Goal: Find specific page/section: Find specific page/section

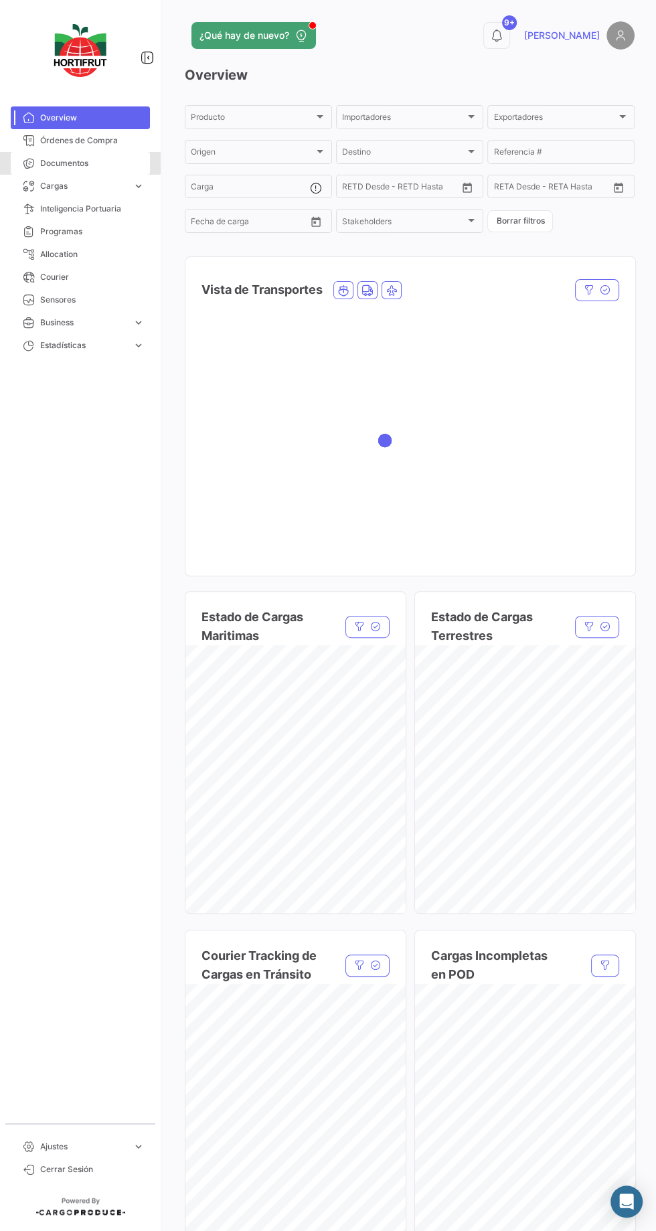
click at [51, 155] on link "Documentos" at bounding box center [80, 163] width 139 height 23
click at [60, 162] on span "Documentos" at bounding box center [92, 163] width 104 height 12
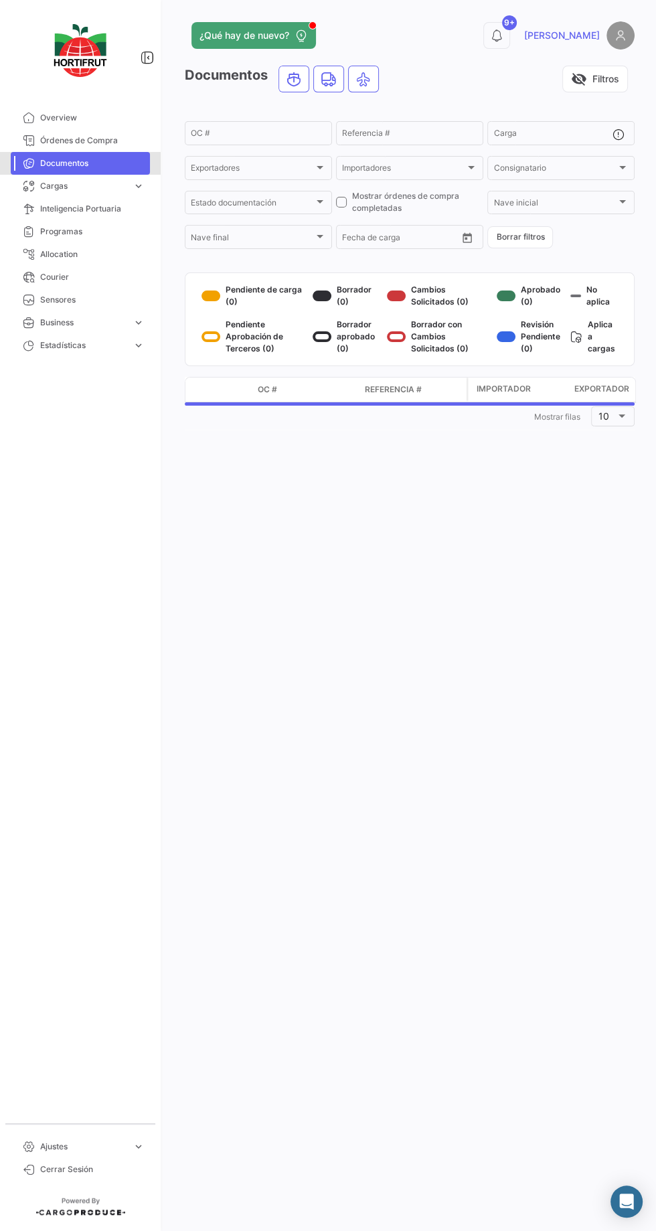
click at [72, 160] on span "Documentos" at bounding box center [92, 163] width 104 height 12
click at [70, 162] on span "Documentos" at bounding box center [92, 163] width 104 height 12
click at [84, 139] on span "Órdenes de Compra" at bounding box center [92, 141] width 104 height 12
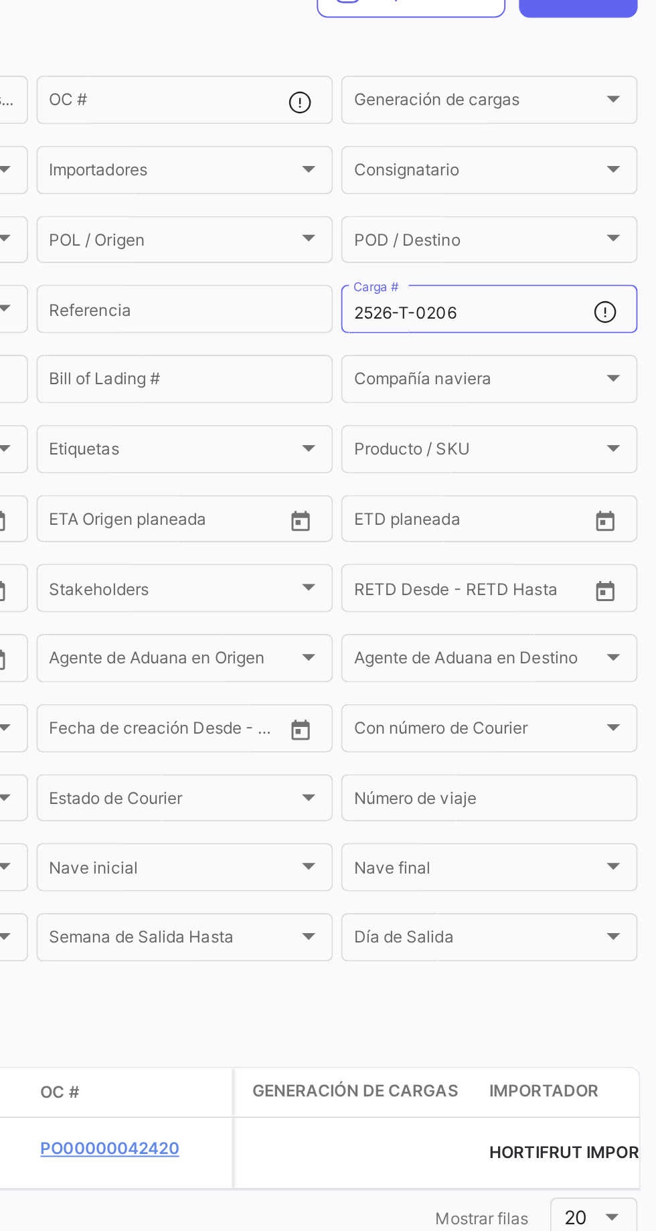
scroll to position [1, 0]
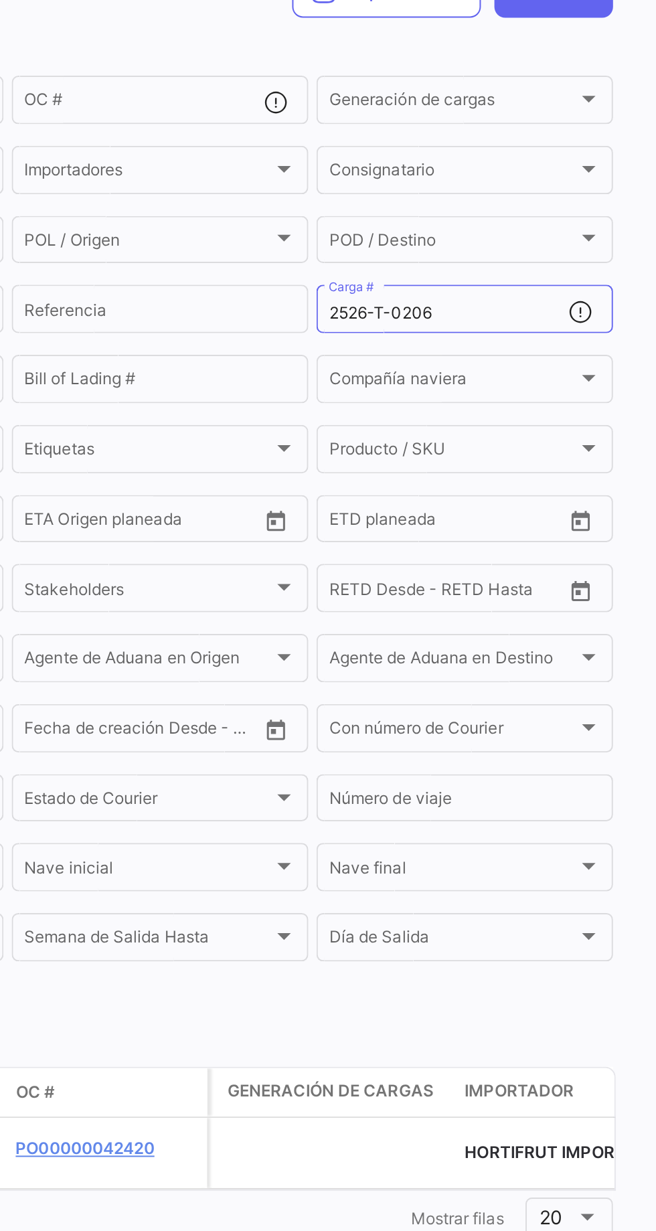
click at [562, 273] on input "2526-T-0206" at bounding box center [553, 272] width 119 height 9
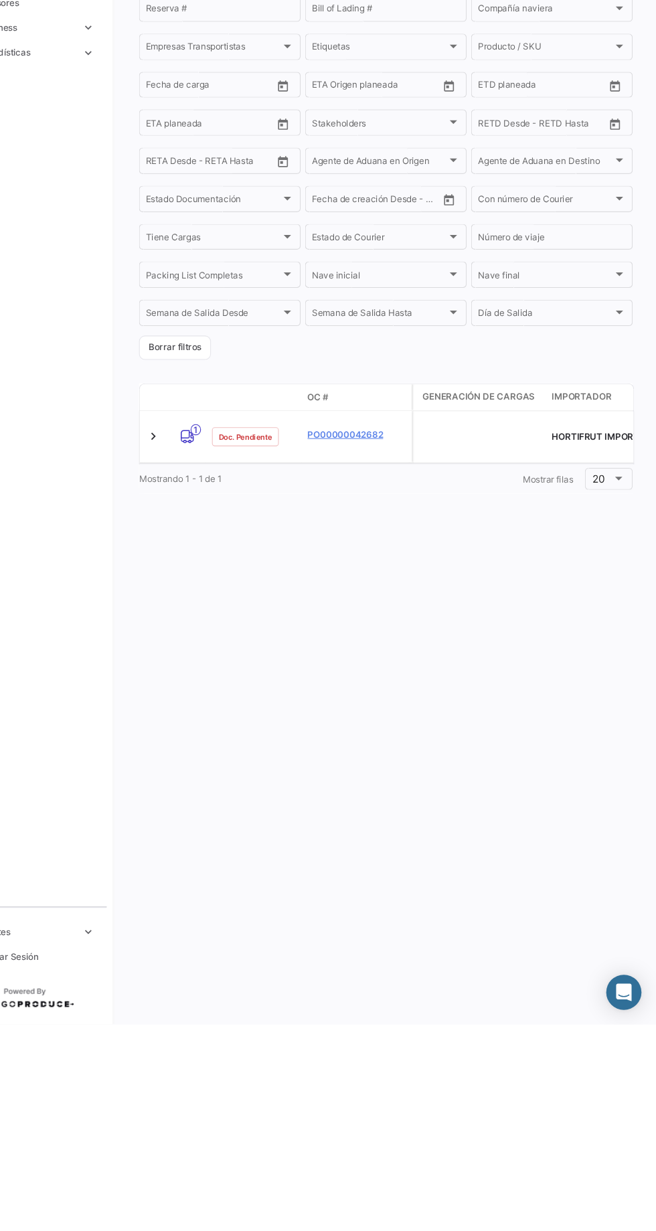
scroll to position [88, 0]
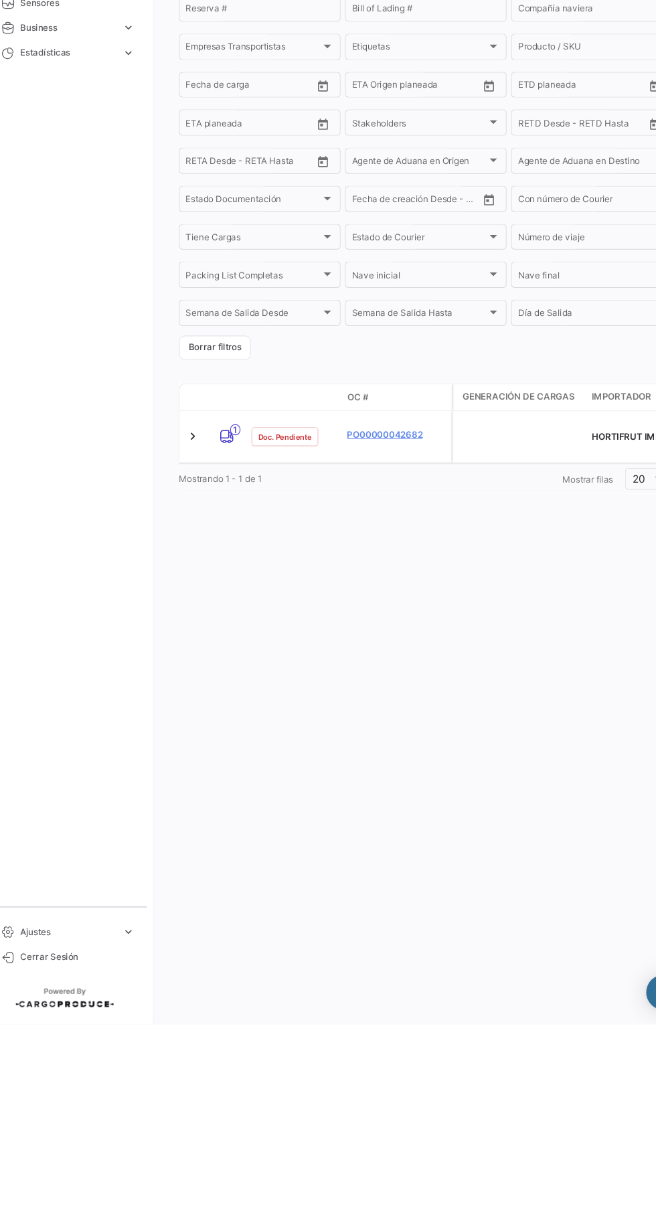
type input "2526-T-0260"
click at [354, 688] on link "PO00000042682" at bounding box center [383, 694] width 90 height 12
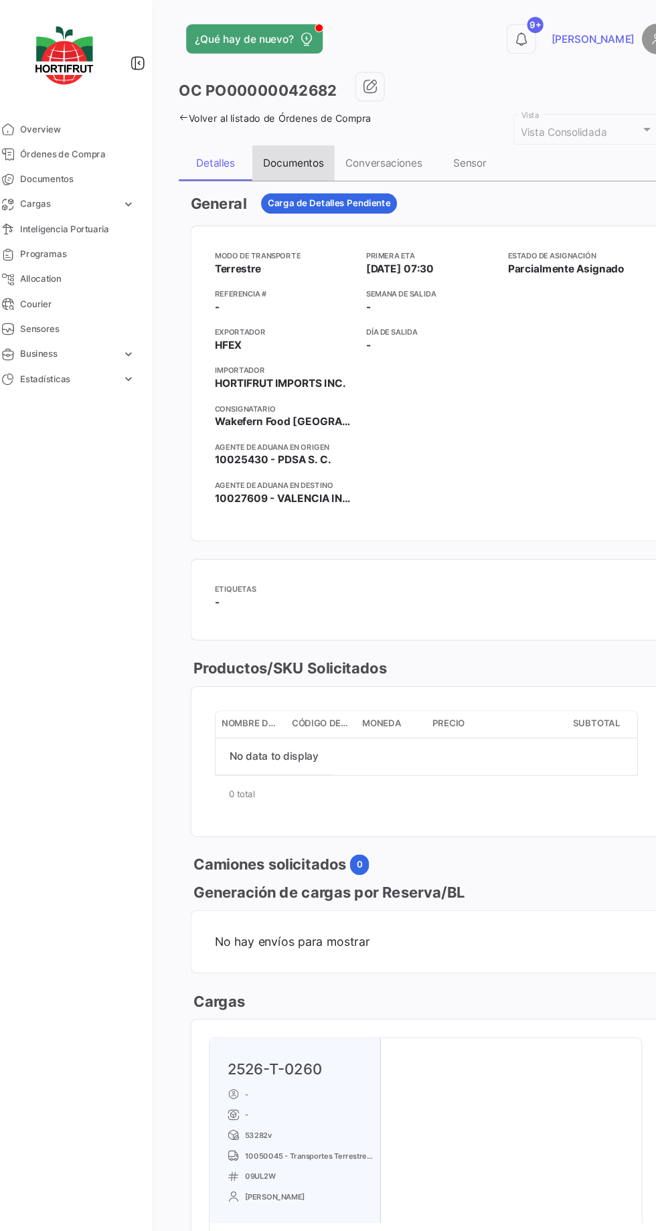
click at [292, 147] on div "Documentos" at bounding box center [289, 148] width 55 height 11
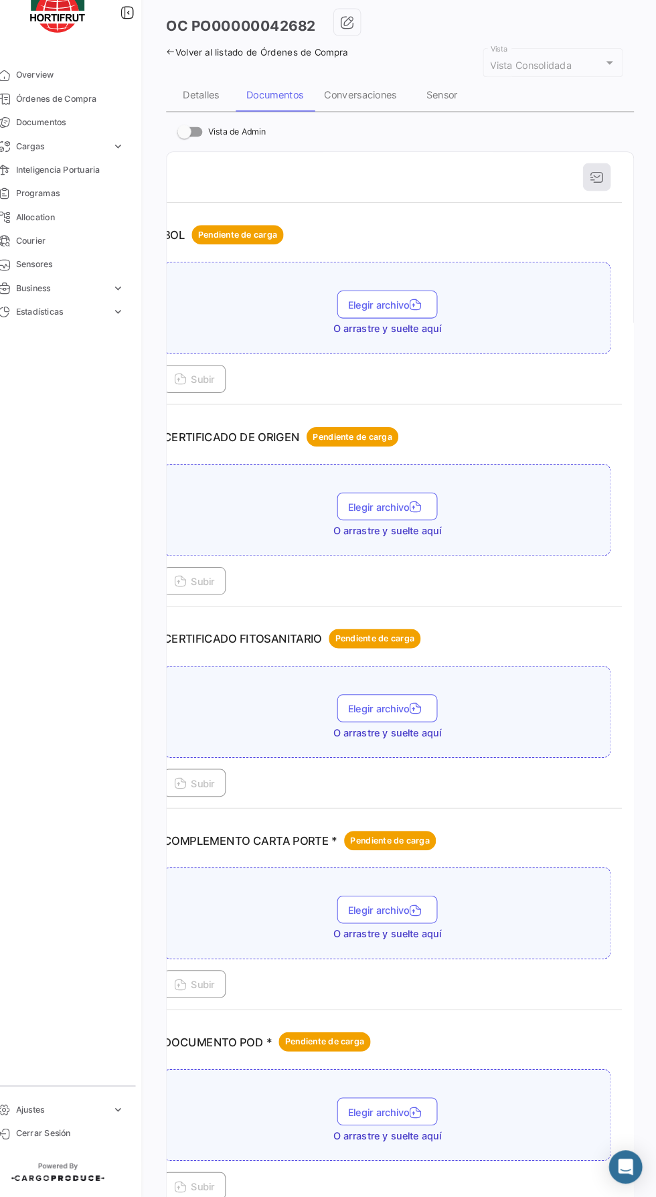
scroll to position [35, 0]
click at [417, 121] on div "Conversaciones" at bounding box center [372, 137] width 90 height 32
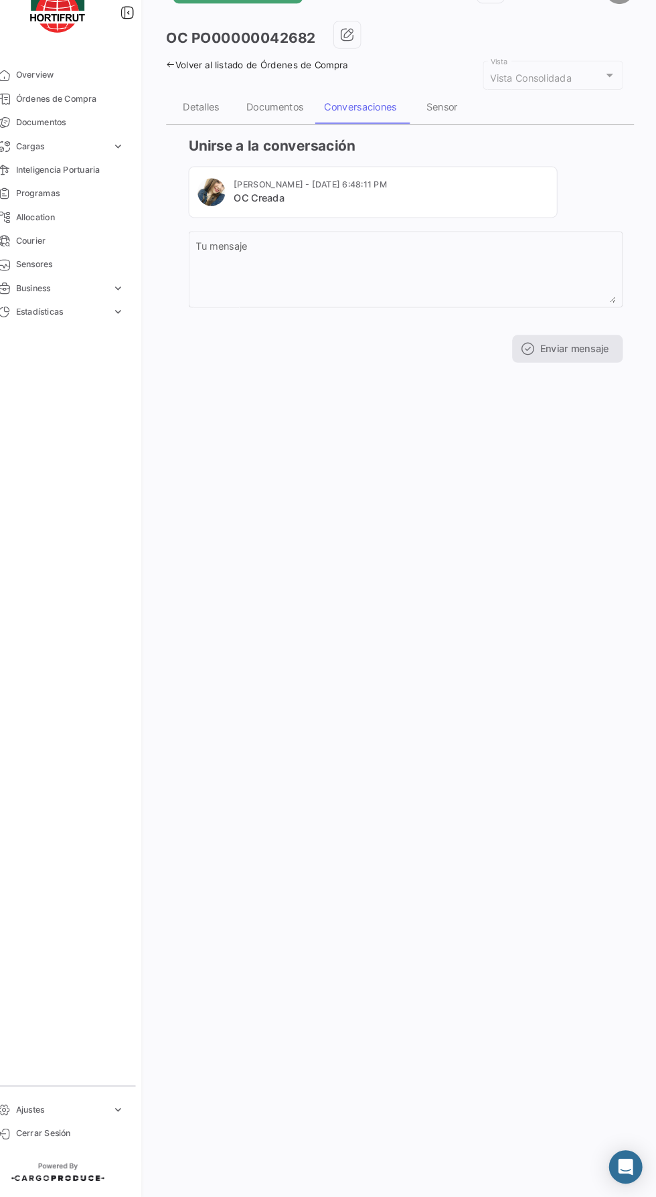
scroll to position [0, 0]
